Goal: Information Seeking & Learning: Learn about a topic

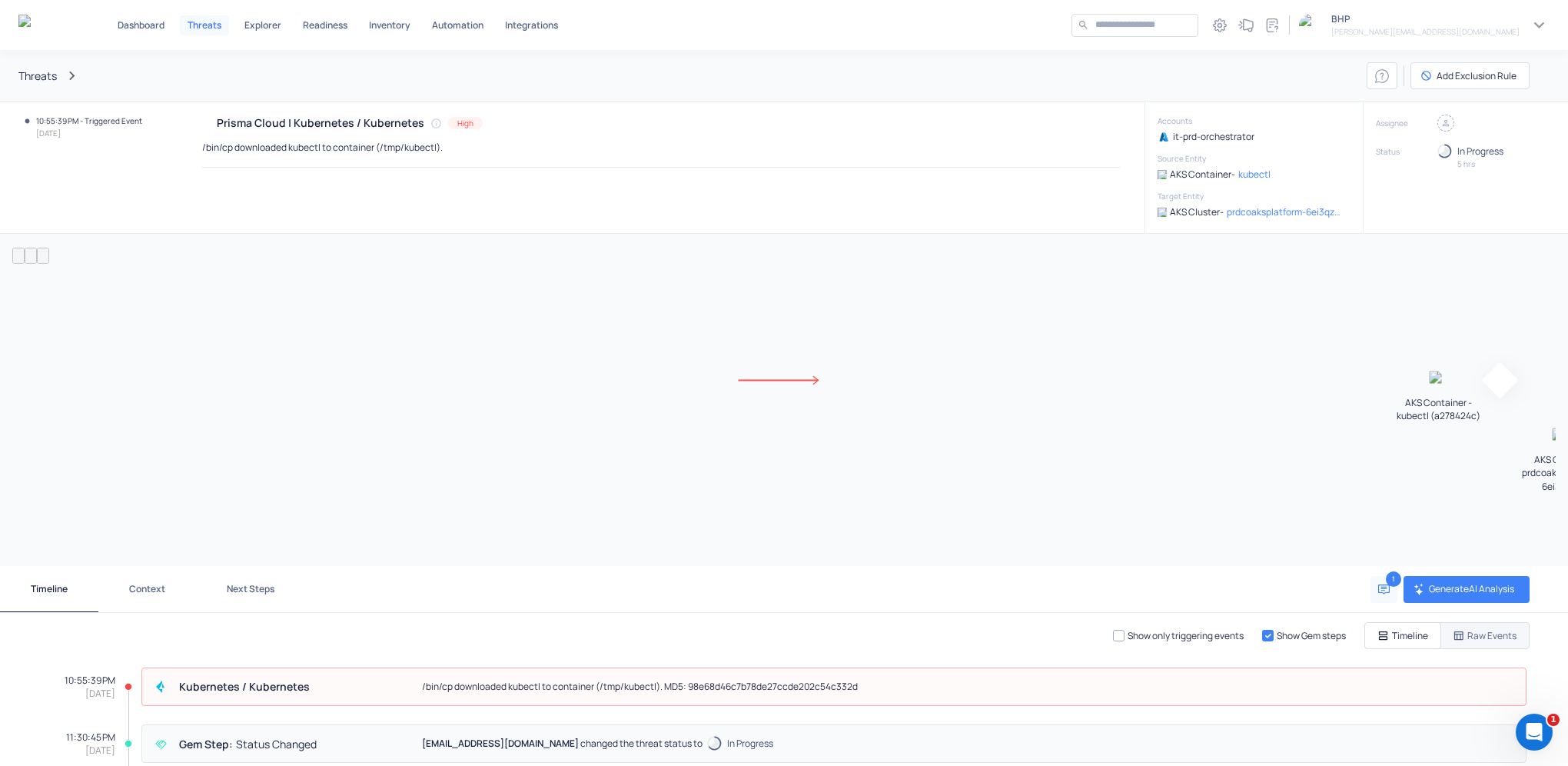
scroll to position [199, 0]
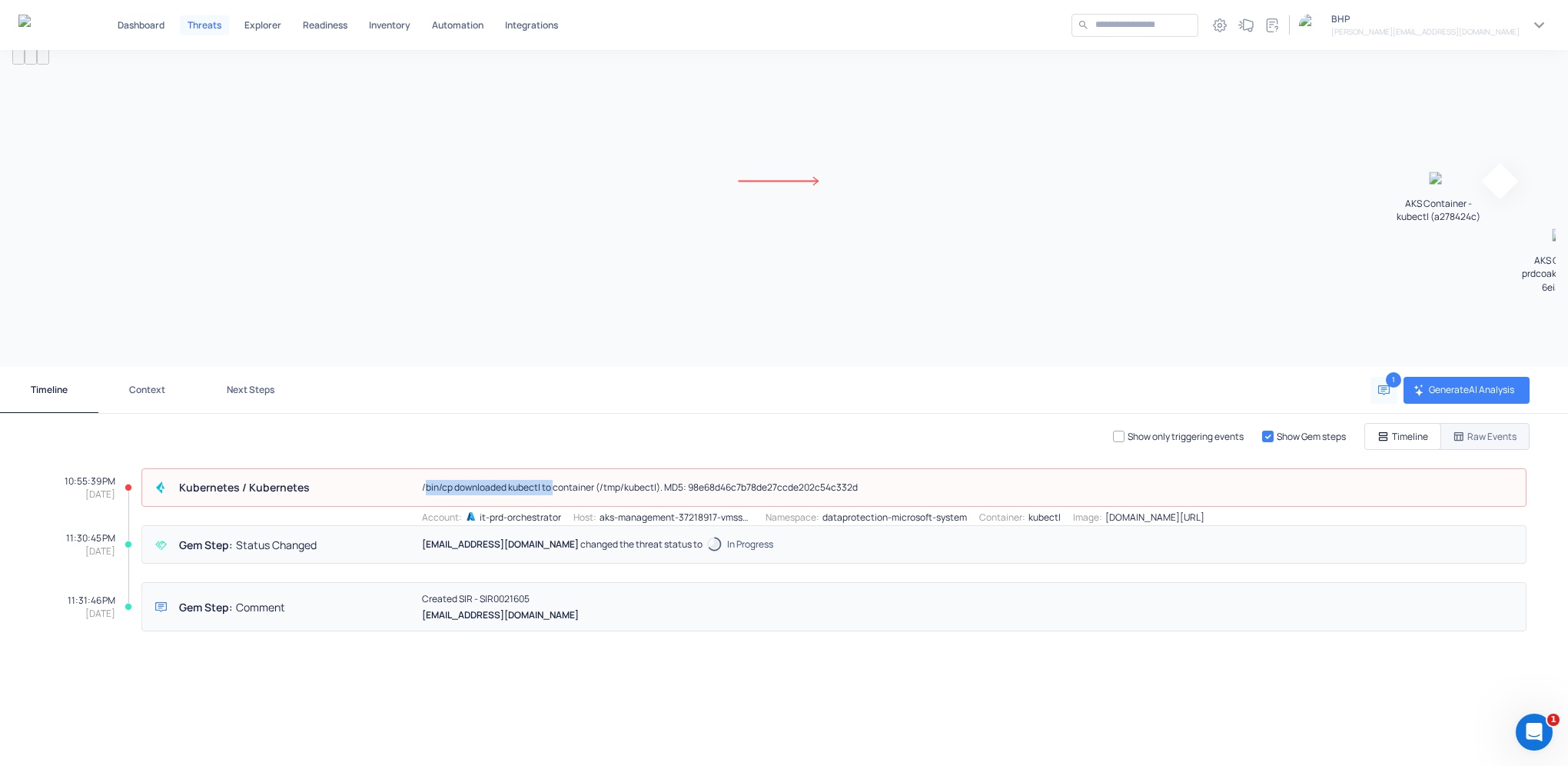
drag, startPoint x: 436, startPoint y: 489, endPoint x: 554, endPoint y: 501, distance: 118.6
click at [554, 501] on div "Kubernetes /​ Kubernetes /bin/cp downloaded kubectl to container (/tmp/kubectl)…" at bounding box center [834, 487] width 1385 height 38
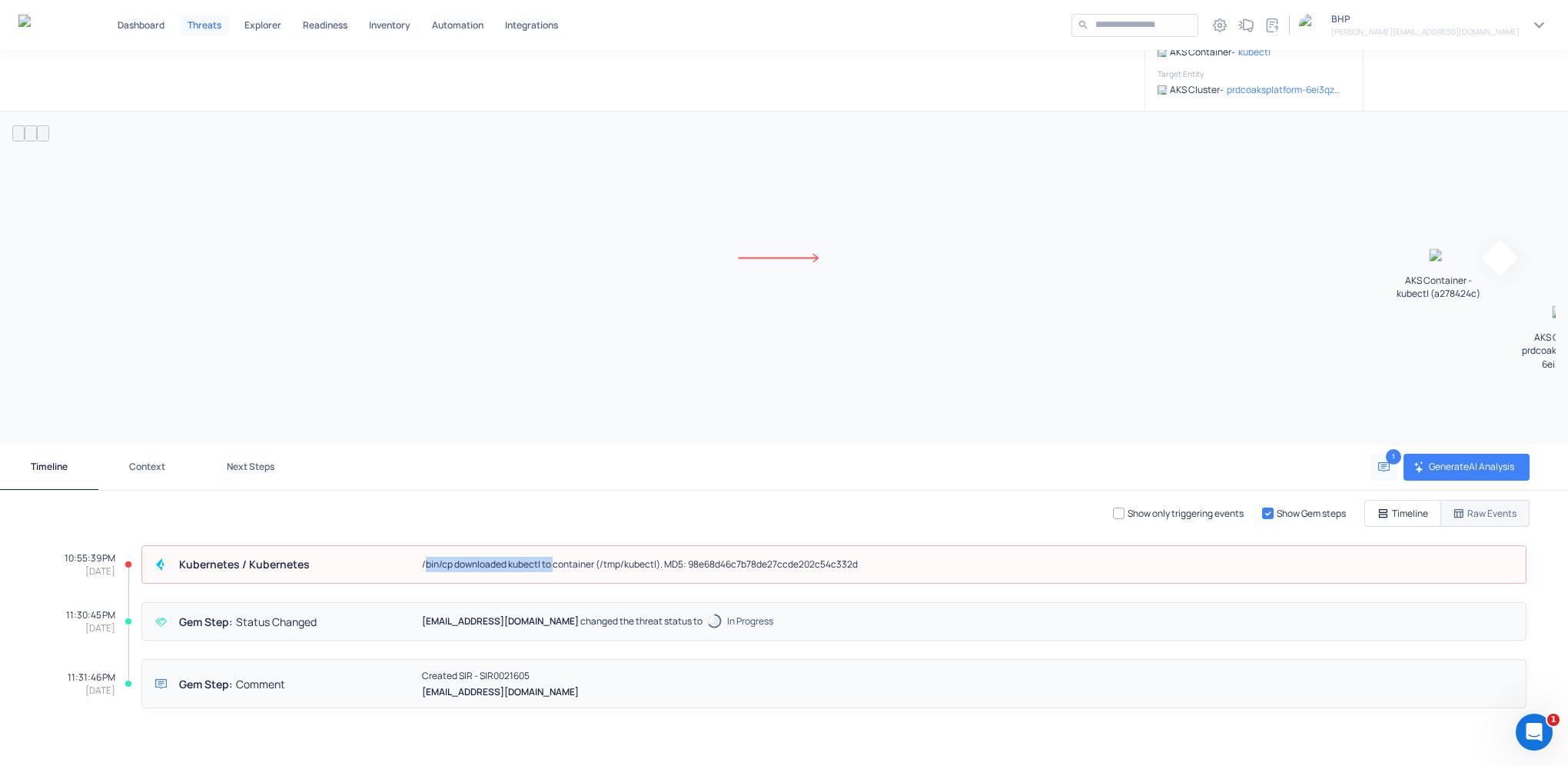
scroll to position [0, 0]
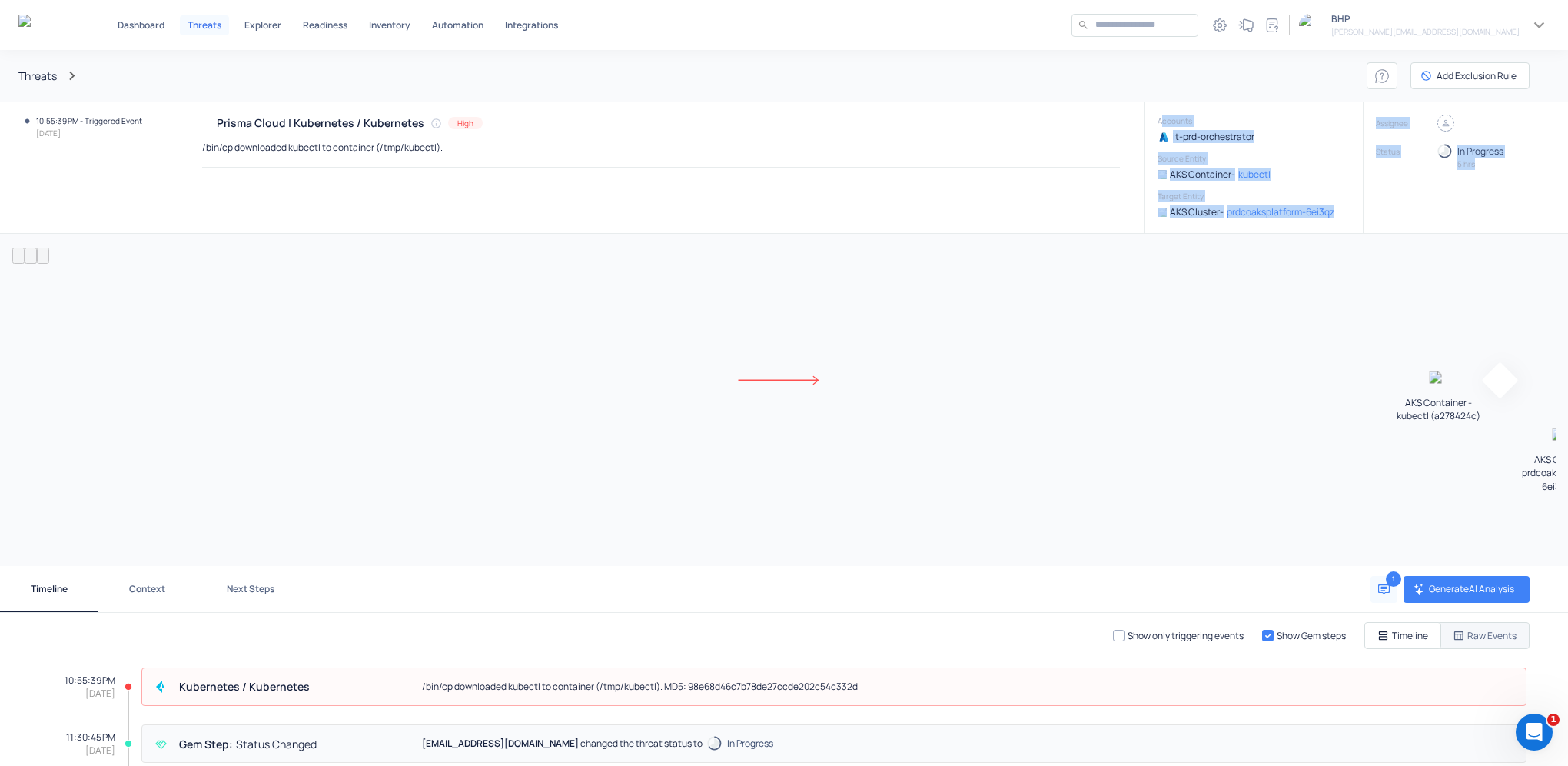
drag, startPoint x: 1150, startPoint y: 123, endPoint x: 1313, endPoint y: 255, distance: 209.7
click at [1313, 255] on div "Threats Add Exclusion Rule 10:55:39 PM - Triggered Event [DATE] Prisma Cloud | …" at bounding box center [784, 407] width 1568 height 715
click at [1039, 190] on div "Prisma Cloud | Kubernetes / Kubernetes High /bin/cp downloaded kubectl to conta…" at bounding box center [661, 167] width 918 height 106
drag, startPoint x: 1146, startPoint y: 122, endPoint x: 1324, endPoint y: 212, distance: 199.5
click at [1324, 212] on div "Accounts it-prd-orchestrator Source Entity AKS Container - kubectl Target Entit…" at bounding box center [1253, 167] width 215 height 106
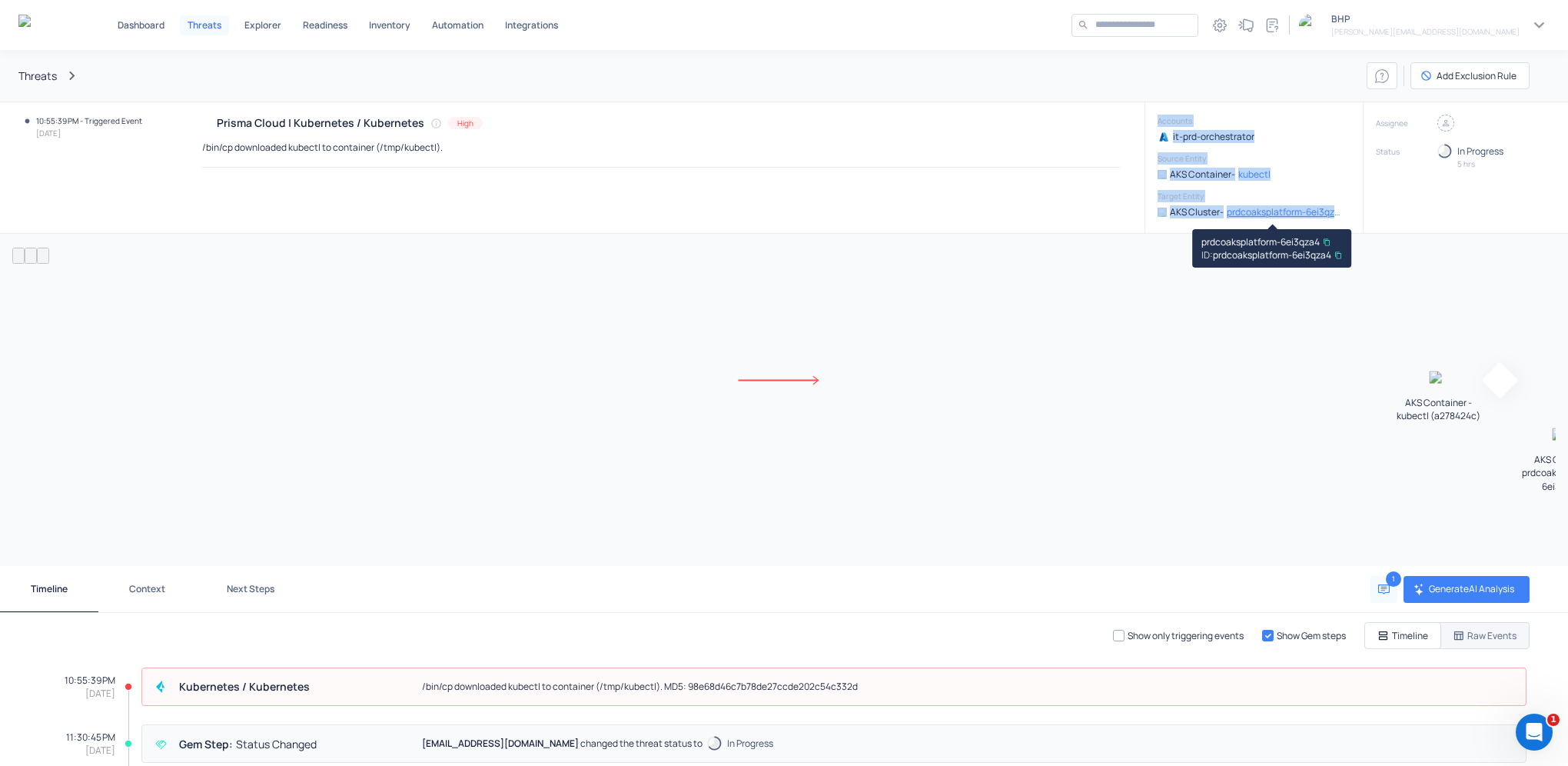
copy div "Accounts it-prd-orchestrator Source Entity AKS Container - kubectl Target Entit…"
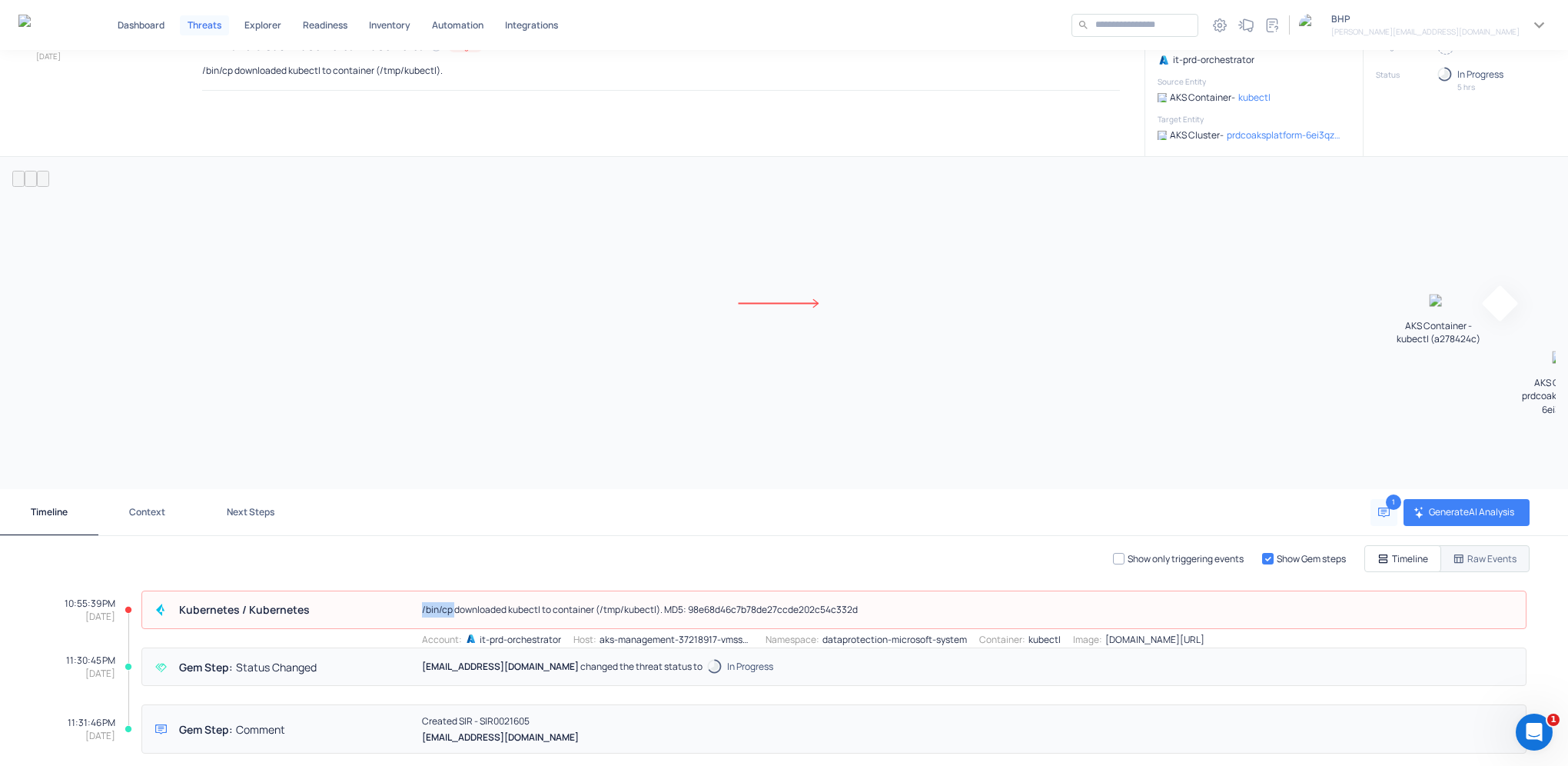
drag, startPoint x: 421, startPoint y: 611, endPoint x: 455, endPoint y: 614, distance: 34.1
click at [455, 614] on p "/bin/cp downloaded kubectl to container (/tmp/kubectl). MD5: 98e68d46c7b78de27c…" at bounding box center [640, 609] width 436 height 15
click at [1455, 558] on div "Raw Events" at bounding box center [1485, 559] width 64 height 13
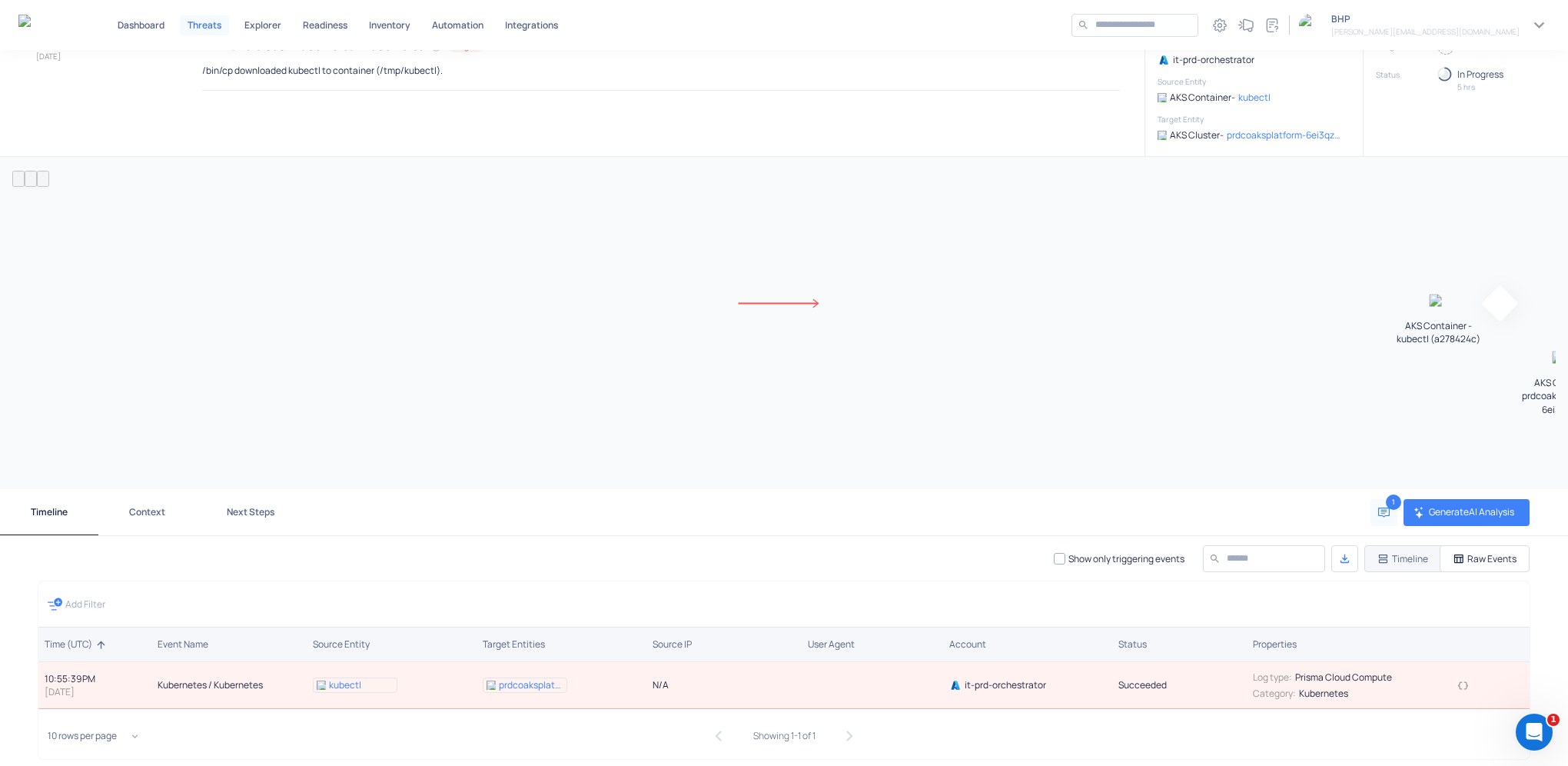
scroll to position [199, 0]
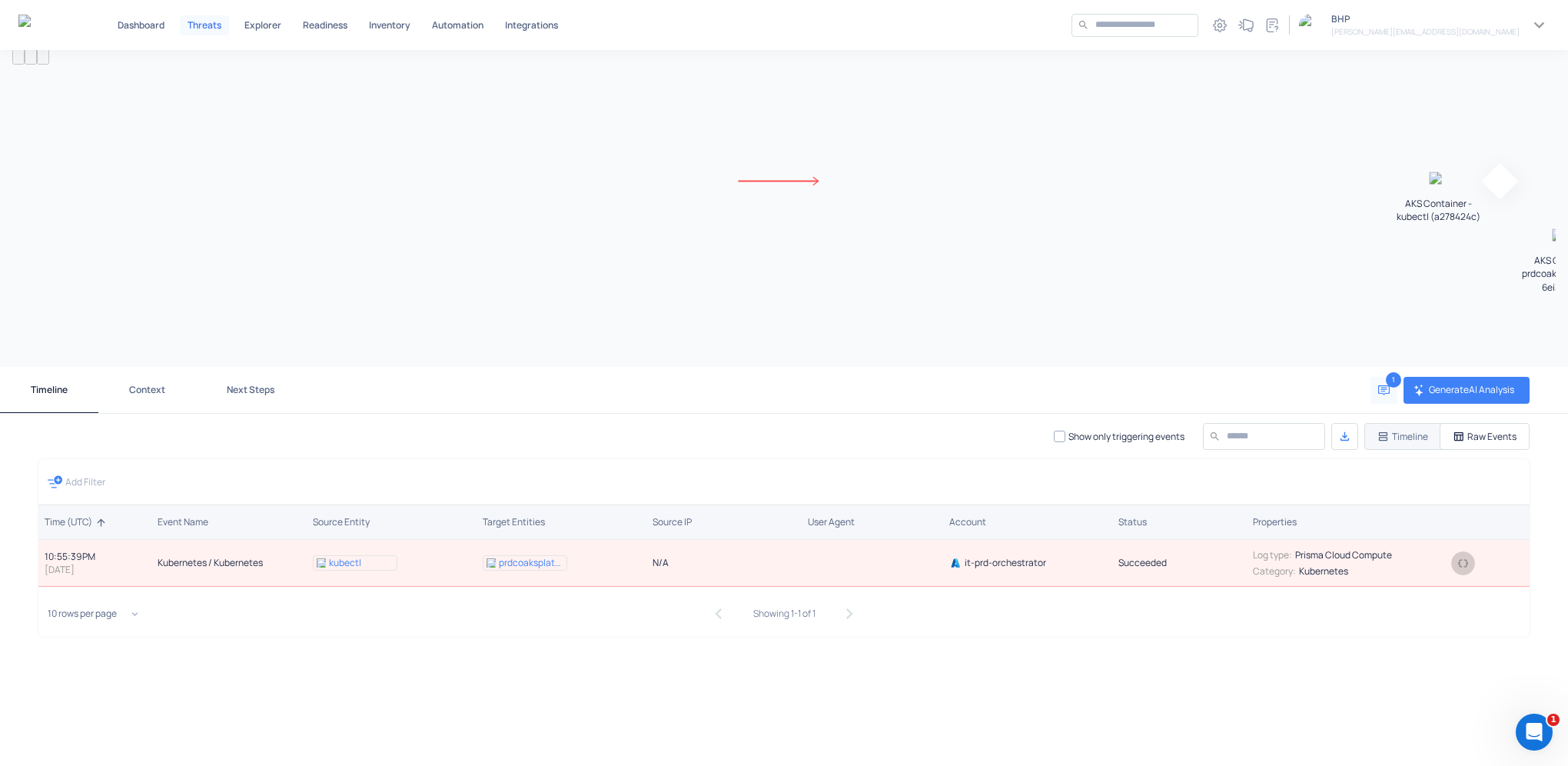
click at [1451, 555] on button "button" at bounding box center [1463, 563] width 24 height 24
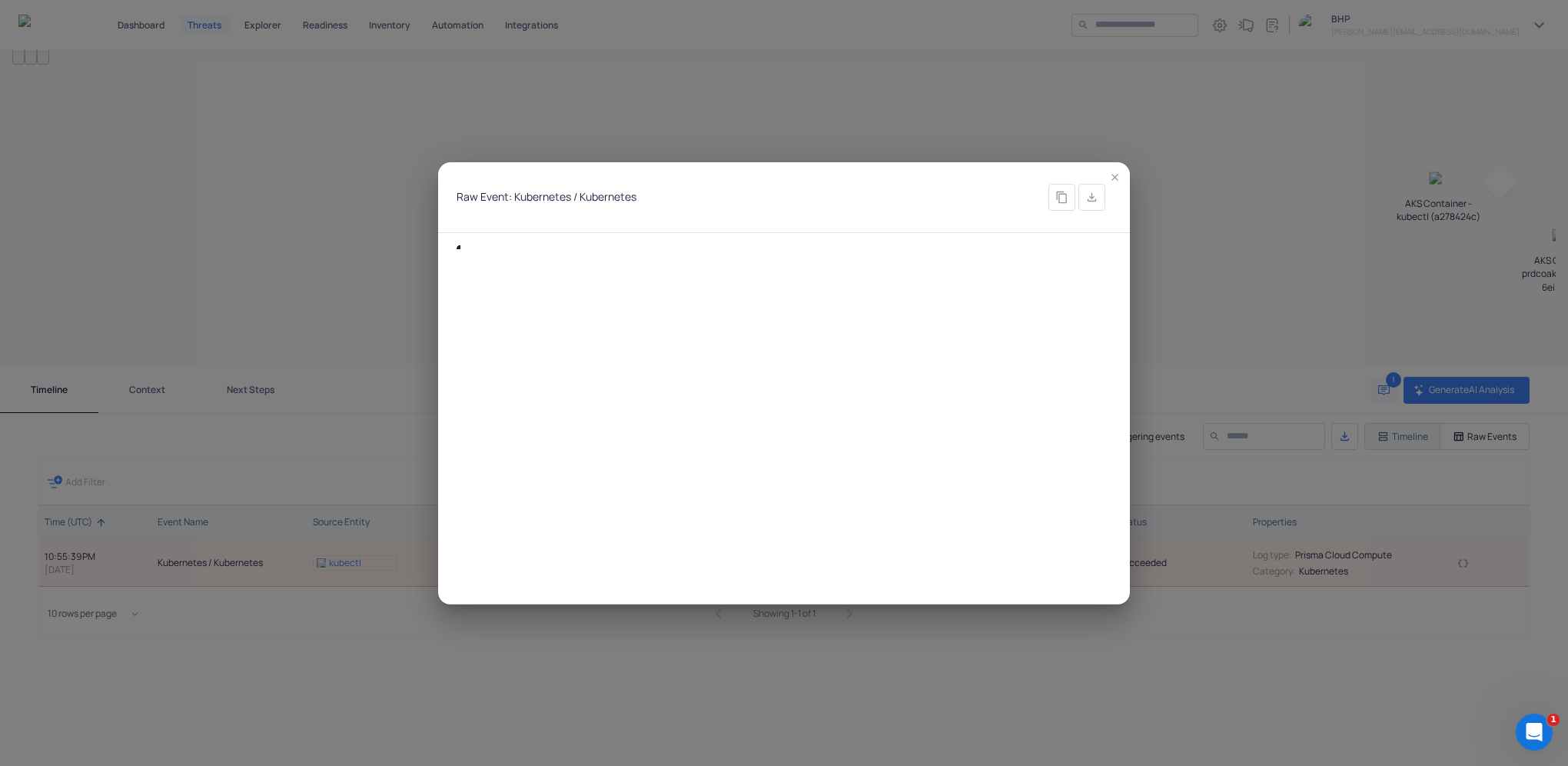
type textarea "**********"
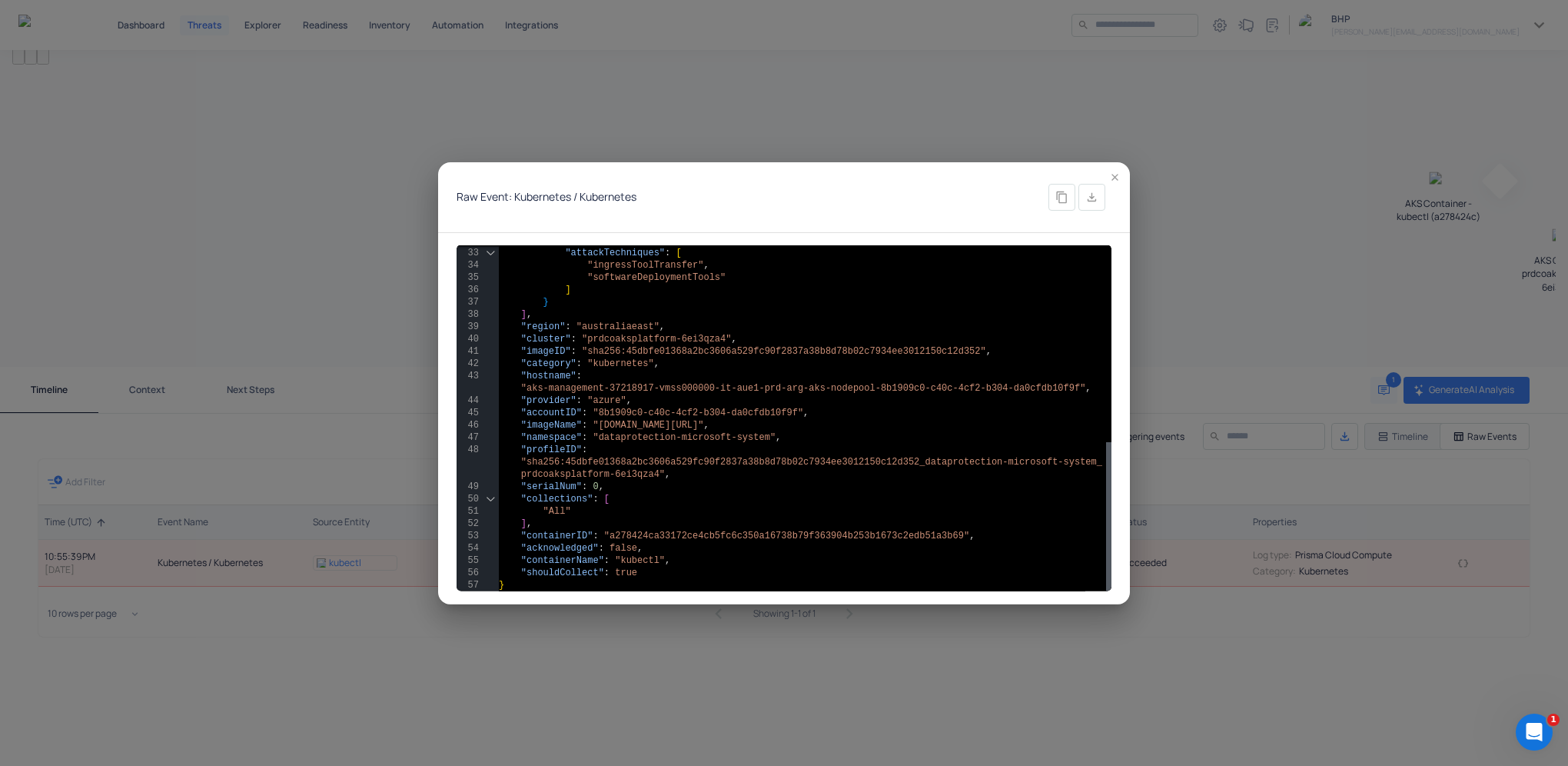
click at [1119, 175] on icon "button" at bounding box center [1115, 177] width 11 height 11
